Goal: Task Accomplishment & Management: Manage account settings

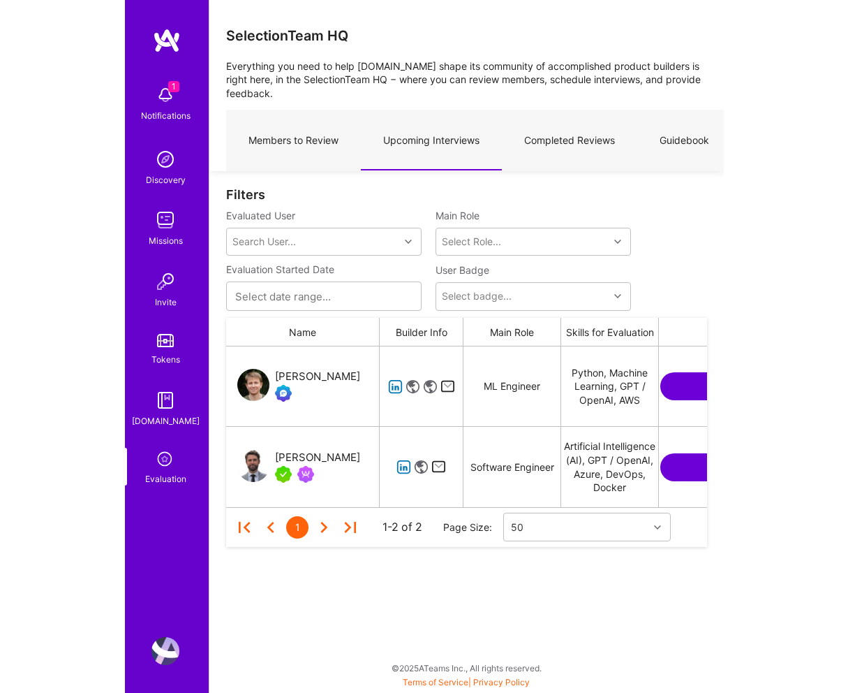
scroll to position [161, 481]
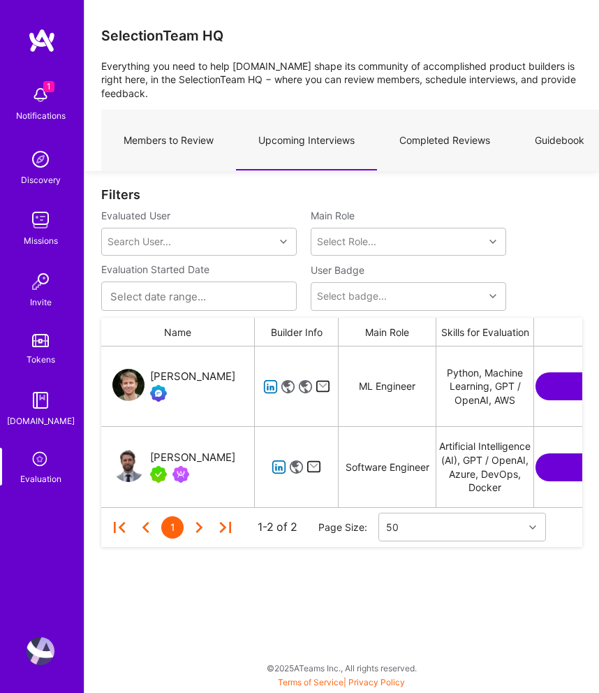
click at [43, 659] on img at bounding box center [41, 651] width 28 height 28
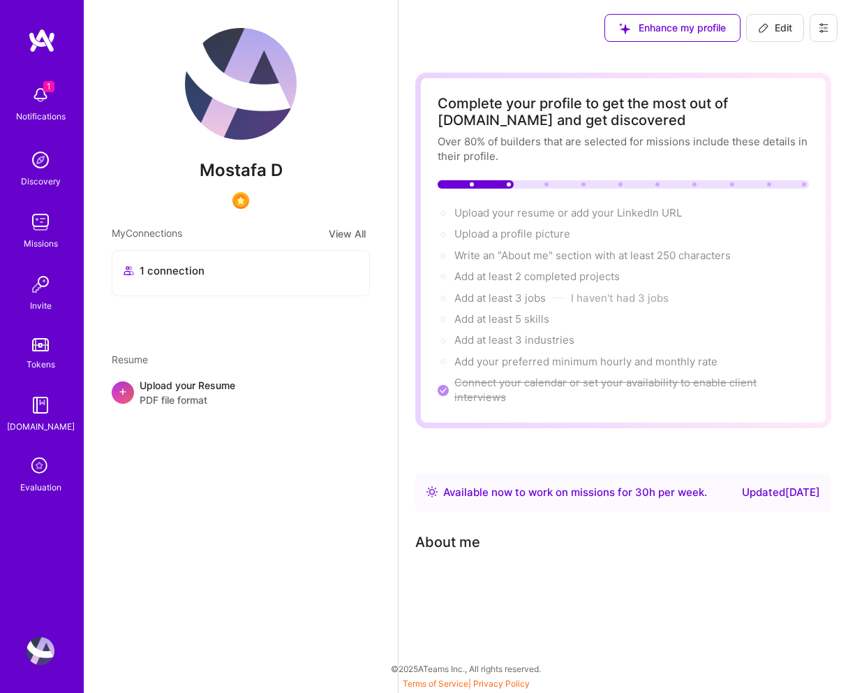
click at [598, 23] on span "Edit" at bounding box center [775, 28] width 34 height 14
select select "US"
select select "Right Now"
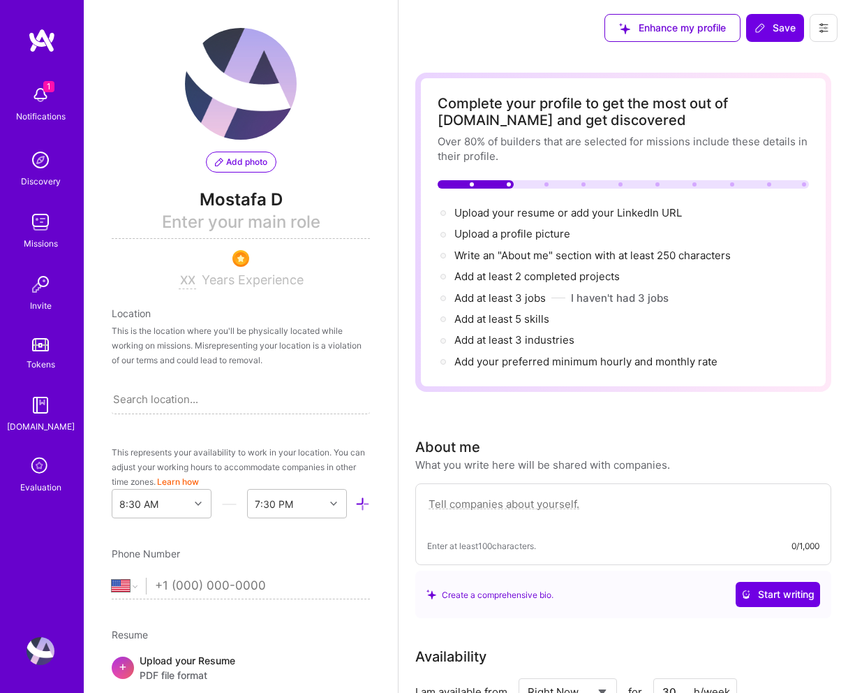
click at [598, 27] on icon at bounding box center [823, 27] width 11 height 11
click at [598, 64] on button "Settings" at bounding box center [785, 60] width 105 height 36
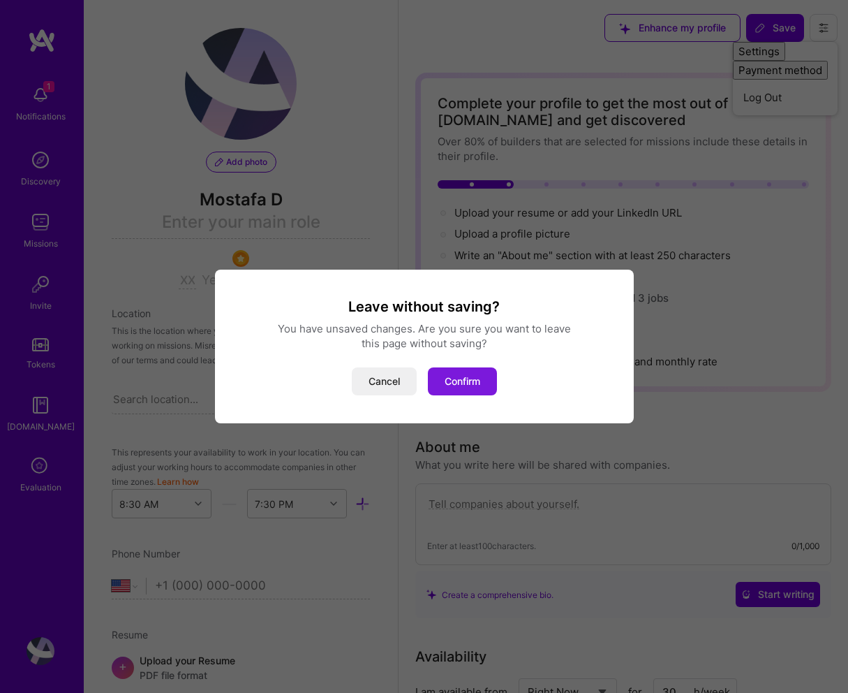
click at [471, 383] on button "Confirm" at bounding box center [462, 381] width 69 height 28
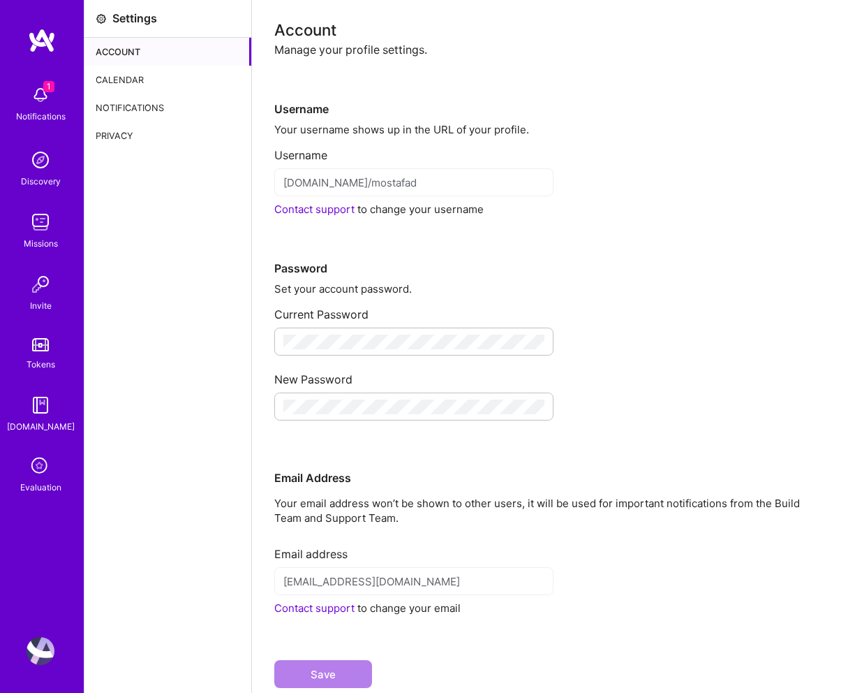
click at [144, 70] on div "Calendar" at bounding box center [167, 80] width 167 height 28
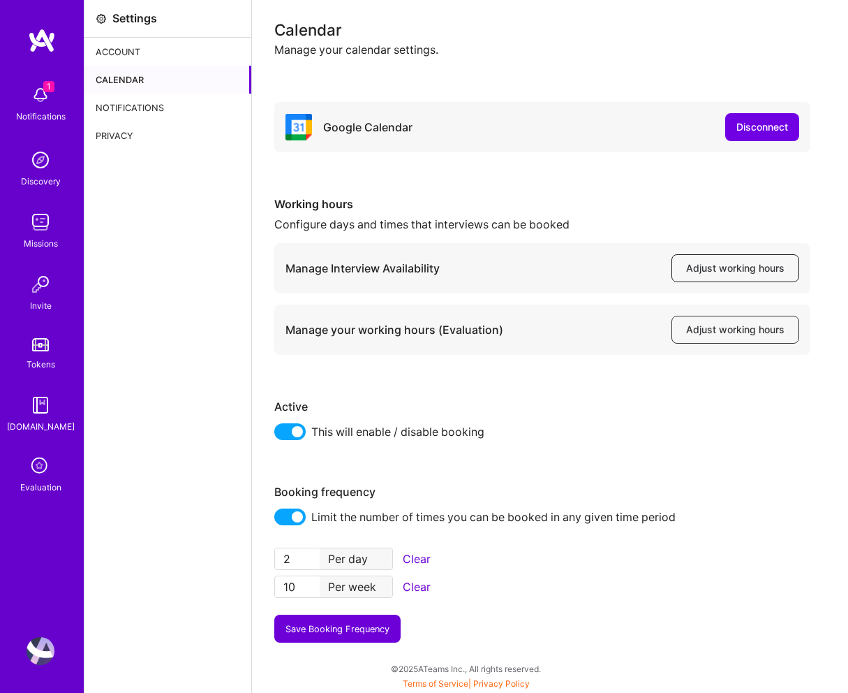
click at [598, 269] on span "Adjust working hours" at bounding box center [735, 268] width 98 height 14
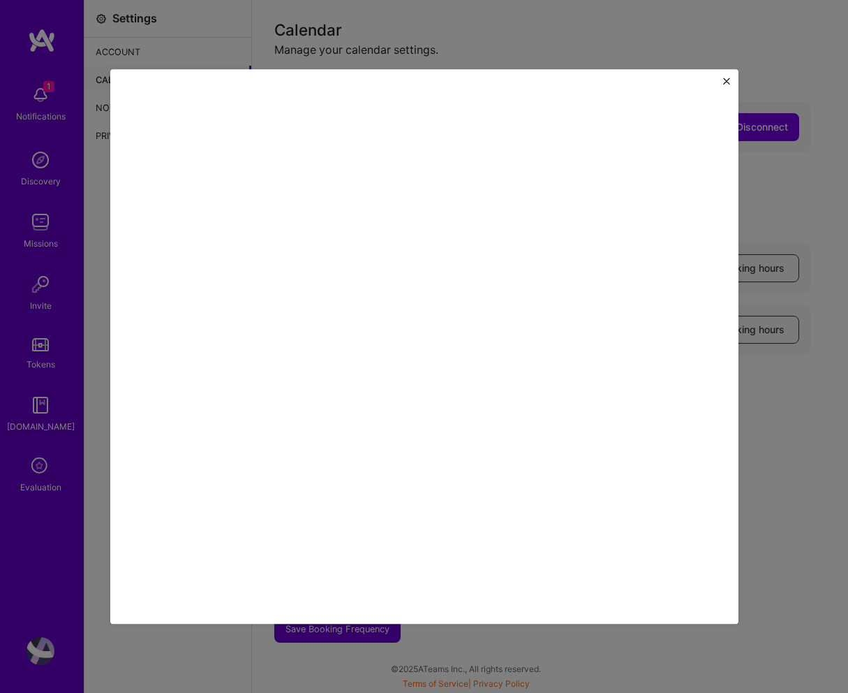
click at [598, 77] on img "Close" at bounding box center [726, 80] width 7 height 7
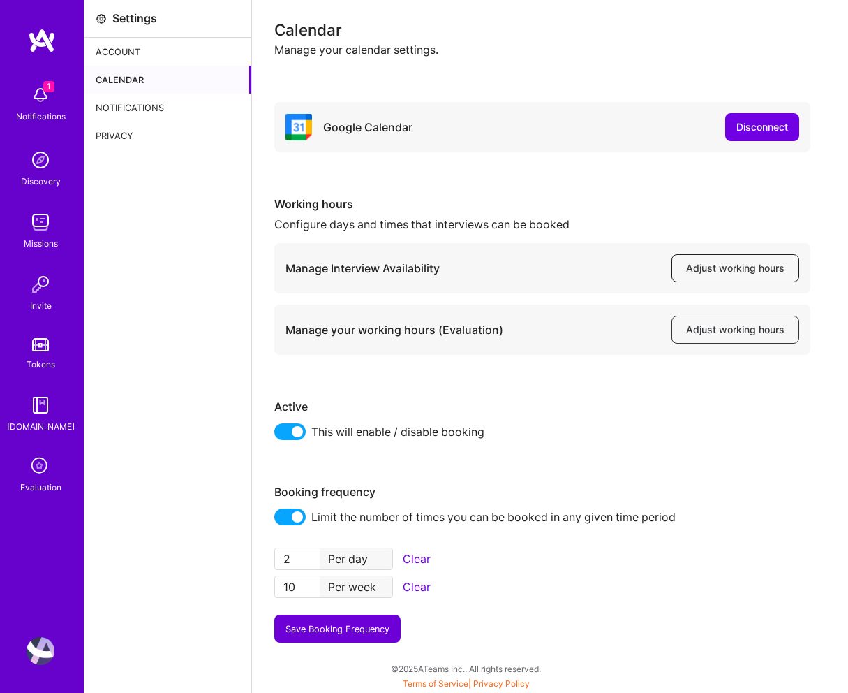
click at [598, 268] on span "Adjust working hours" at bounding box center [735, 268] width 98 height 14
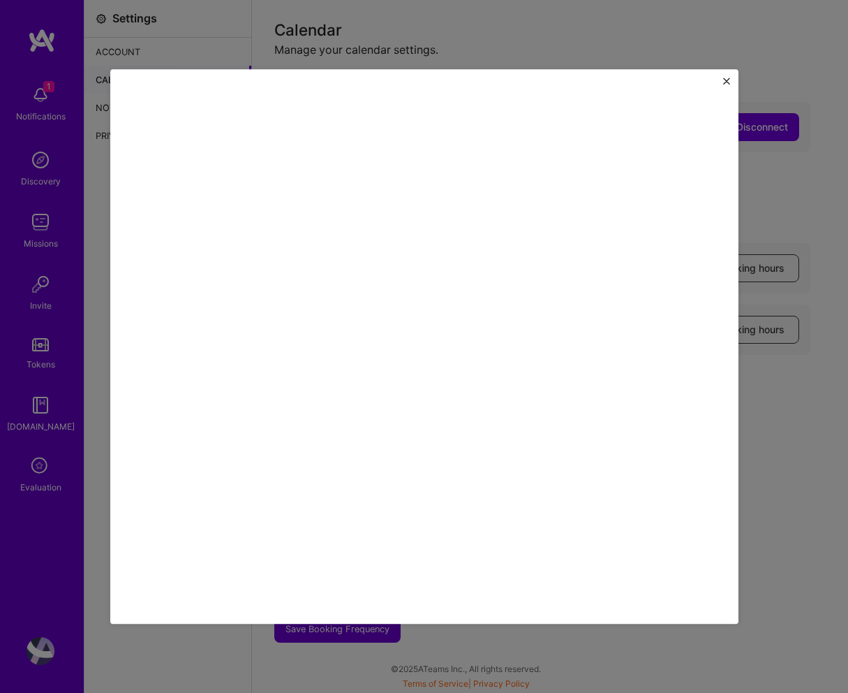
click at [598, 81] on img "Close" at bounding box center [726, 80] width 7 height 7
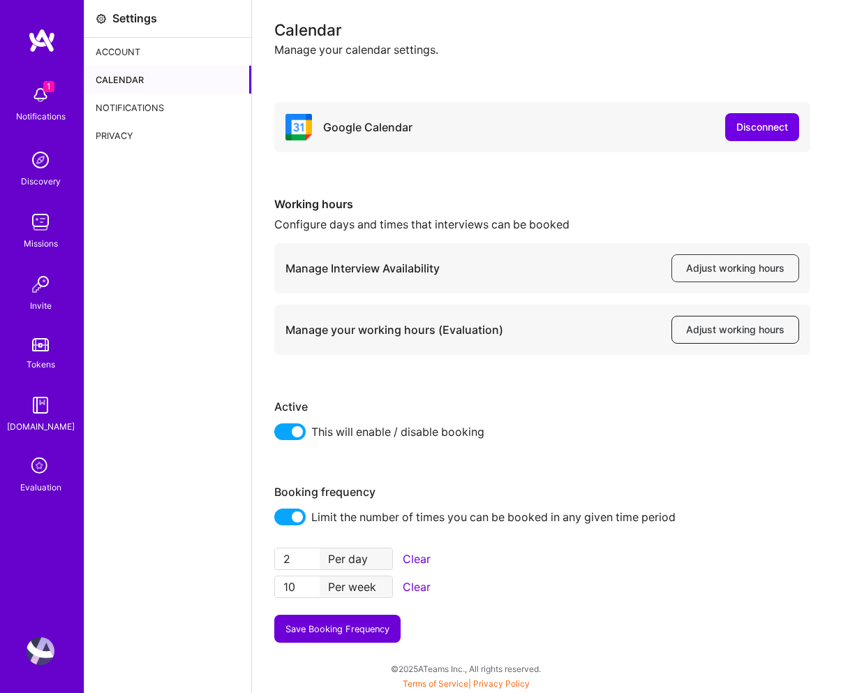
click at [598, 330] on span "Adjust working hours" at bounding box center [735, 330] width 98 height 14
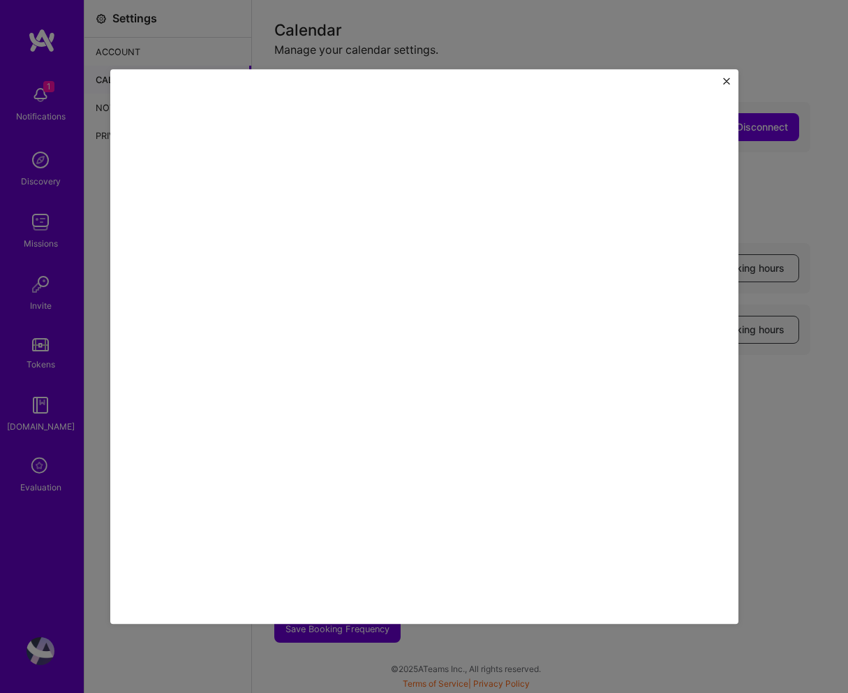
click at [598, 81] on img "Close" at bounding box center [726, 80] width 7 height 7
